Goal: Task Accomplishment & Management: Manage account settings

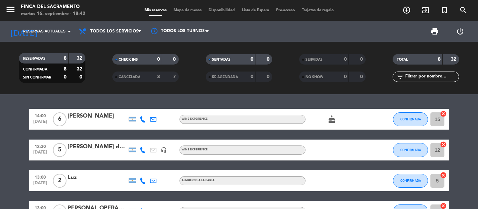
click at [141, 148] on icon at bounding box center [143, 150] width 6 height 6
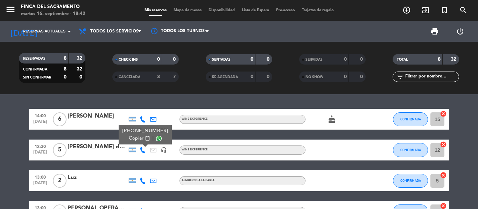
click at [156, 138] on span at bounding box center [159, 139] width 6 height 6
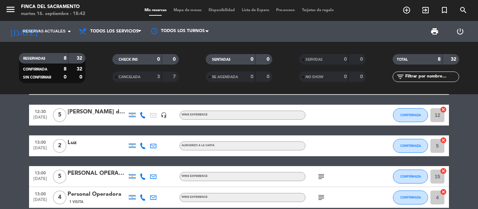
scroll to position [70, 0]
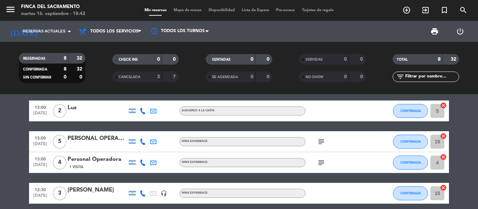
click at [140, 143] on icon at bounding box center [143, 142] width 6 height 6
click at [158, 128] on span at bounding box center [160, 131] width 6 height 6
click at [11, 154] on bookings-row "14:00 [DATE] 6 [PERSON_NAME] Wine Experience cake CONFIRMADA 15 cancel 12:30 [D…" at bounding box center [239, 152] width 478 height 227
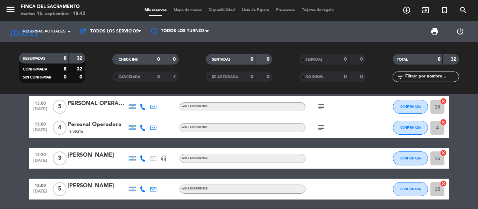
scroll to position [140, 0]
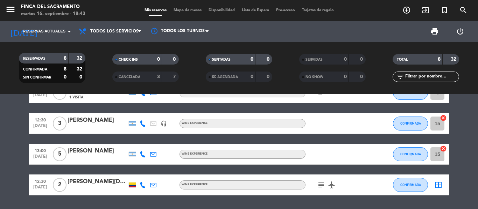
click at [144, 121] on icon at bounding box center [143, 124] width 6 height 6
click at [158, 114] on span at bounding box center [160, 112] width 6 height 6
click at [18, 123] on bookings-row "14:00 [DATE] 6 [PERSON_NAME] Wine Experience cake CONFIRMADA 15 cancel 12:30 [D…" at bounding box center [239, 82] width 478 height 227
click at [143, 185] on icon at bounding box center [143, 185] width 6 height 6
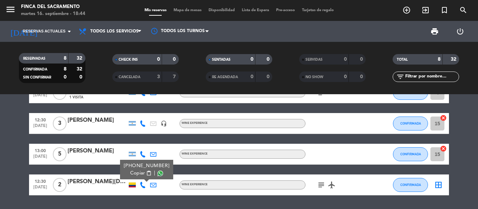
click at [157, 175] on span at bounding box center [160, 174] width 6 height 6
drag, startPoint x: 69, startPoint y: 119, endPoint x: 98, endPoint y: 120, distance: 28.7
click at [98, 120] on div "[PERSON_NAME]" at bounding box center [96, 120] width 59 height 9
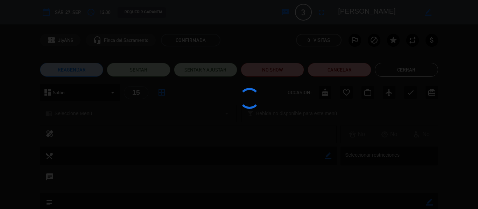
click at [44, 121] on div at bounding box center [239, 104] width 478 height 209
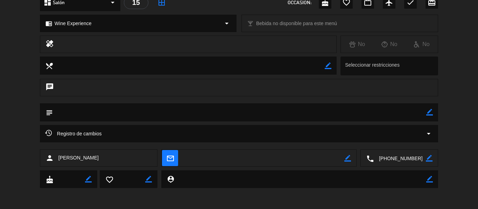
scroll to position [0, 0]
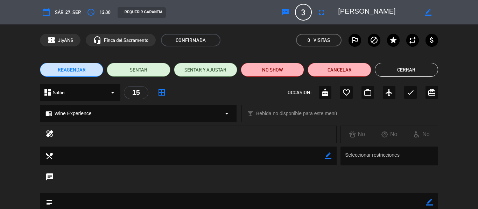
click at [57, 14] on span "sáb. 27, sep." at bounding box center [68, 12] width 26 height 8
click at [47, 9] on icon "calendar_today" at bounding box center [46, 12] width 8 height 8
click at [421, 69] on button "Cerrar" at bounding box center [406, 70] width 63 height 14
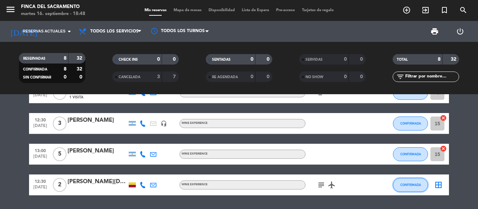
click at [421, 187] on button "CONFIRMADA" at bounding box center [410, 185] width 35 height 14
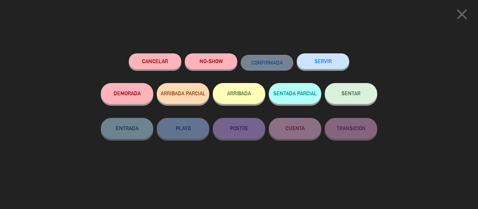
click at [147, 64] on button "Cancelar" at bounding box center [155, 62] width 52 height 16
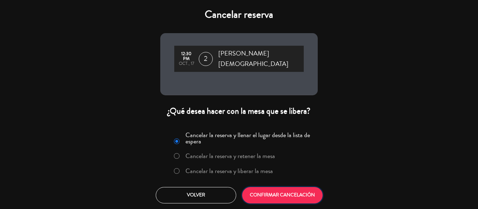
click at [272, 192] on button "CONFIRMAR CANCELACIÓN" at bounding box center [282, 195] width 80 height 16
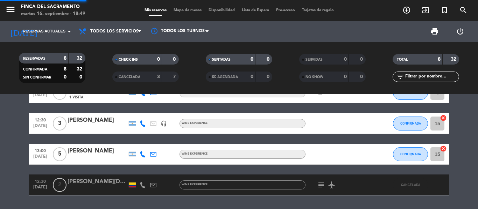
scroll to position [130, 0]
